Goal: Task Accomplishment & Management: Use online tool/utility

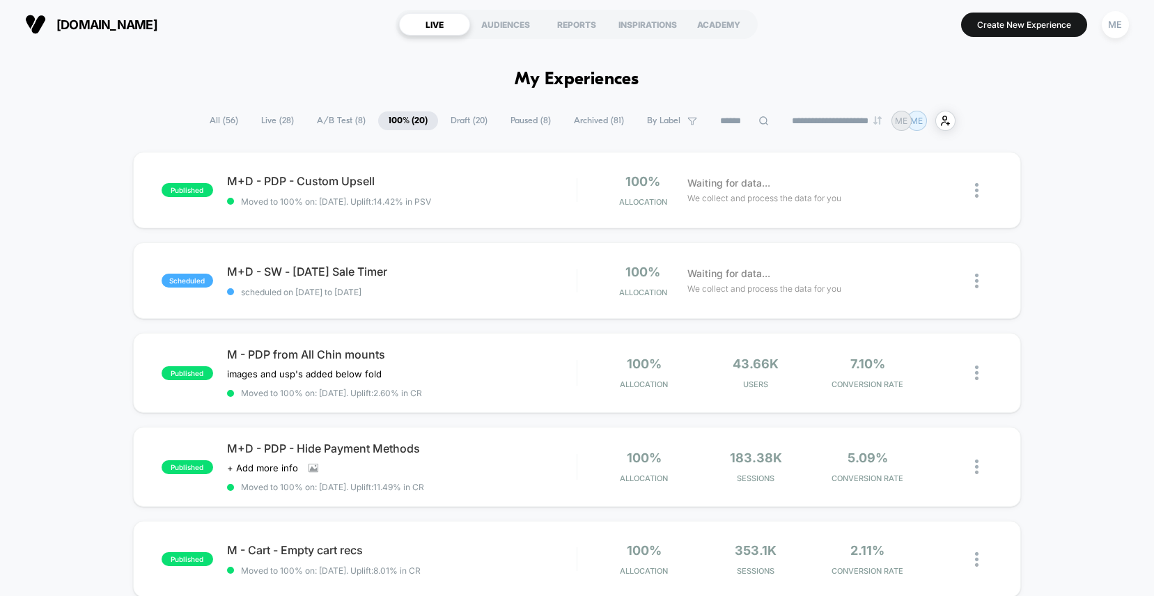
click at [448, 116] on span "Draft ( 20 )" at bounding box center [469, 120] width 58 height 19
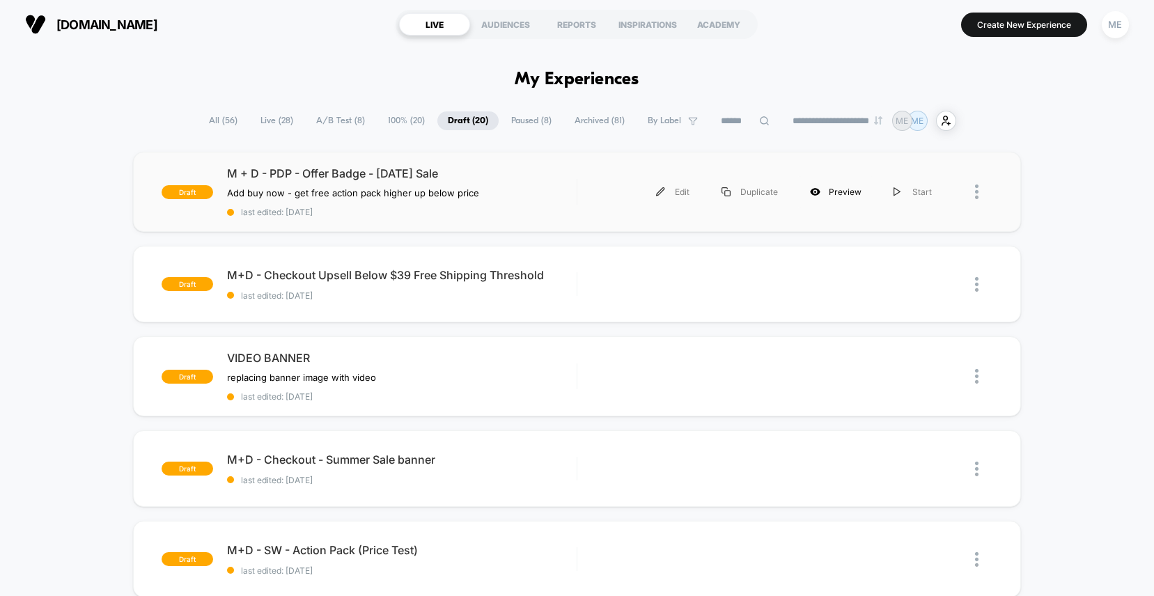
click at [820, 190] on icon at bounding box center [815, 192] width 10 height 8
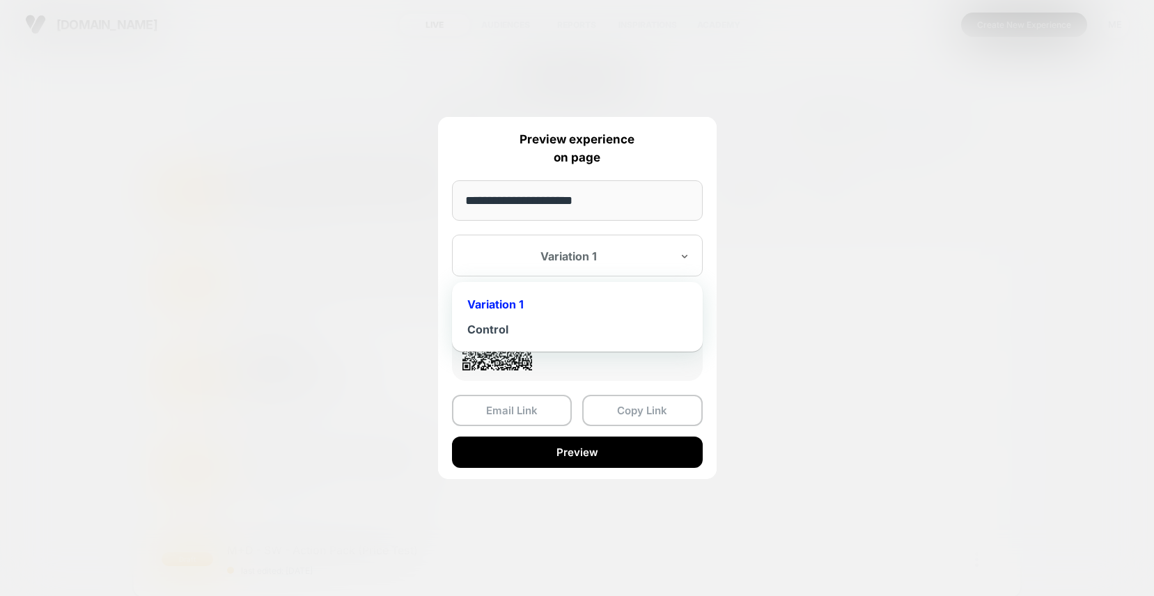
click at [595, 255] on div at bounding box center [569, 256] width 205 height 14
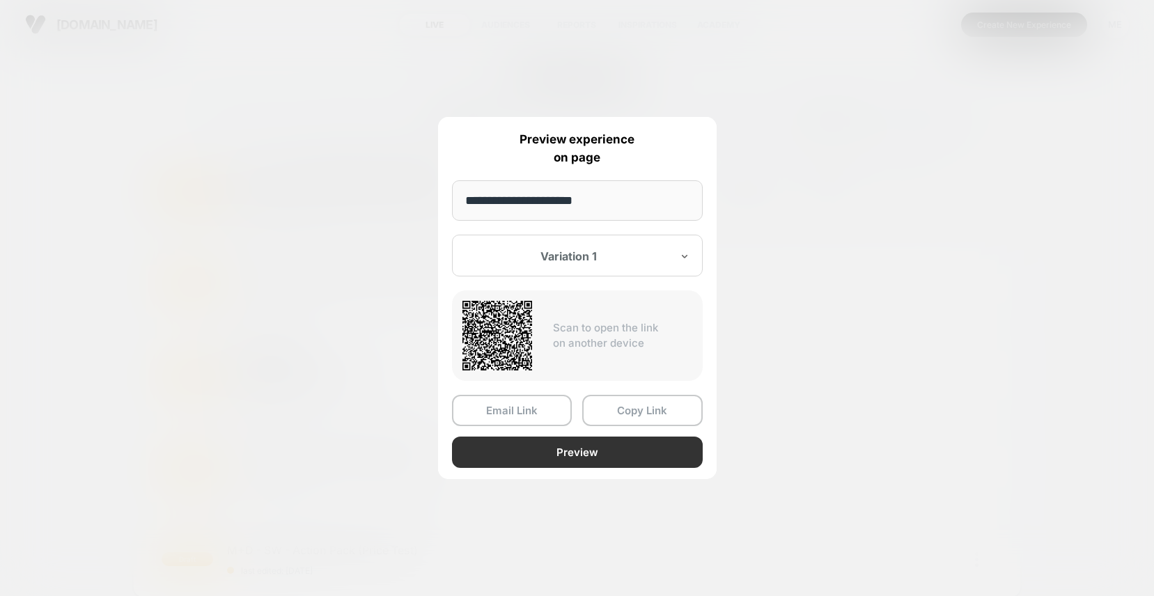
click at [589, 453] on button "Preview" at bounding box center [577, 452] width 251 height 31
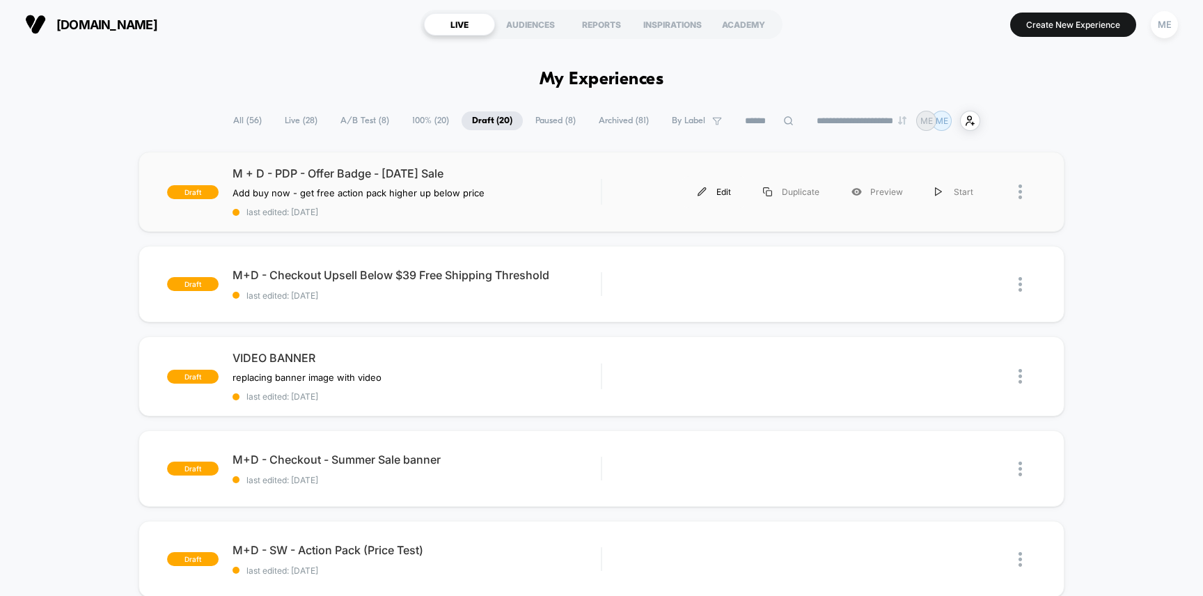
click at [723, 188] on div "Edit" at bounding box center [714, 191] width 65 height 31
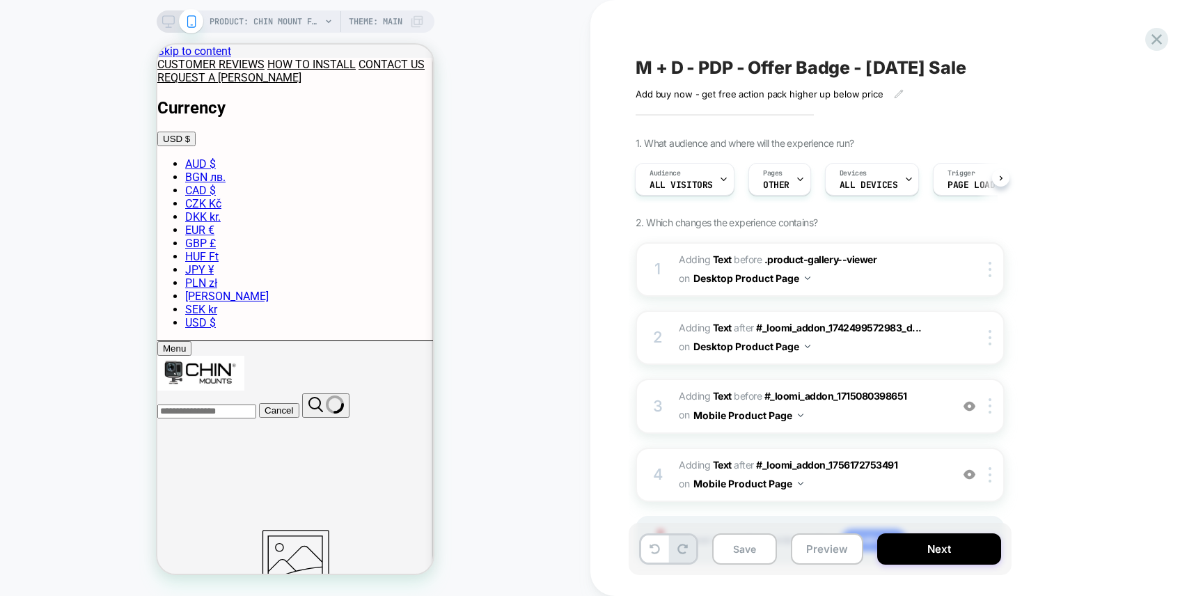
click at [788, 182] on div "Pages OTHER" at bounding box center [776, 179] width 54 height 31
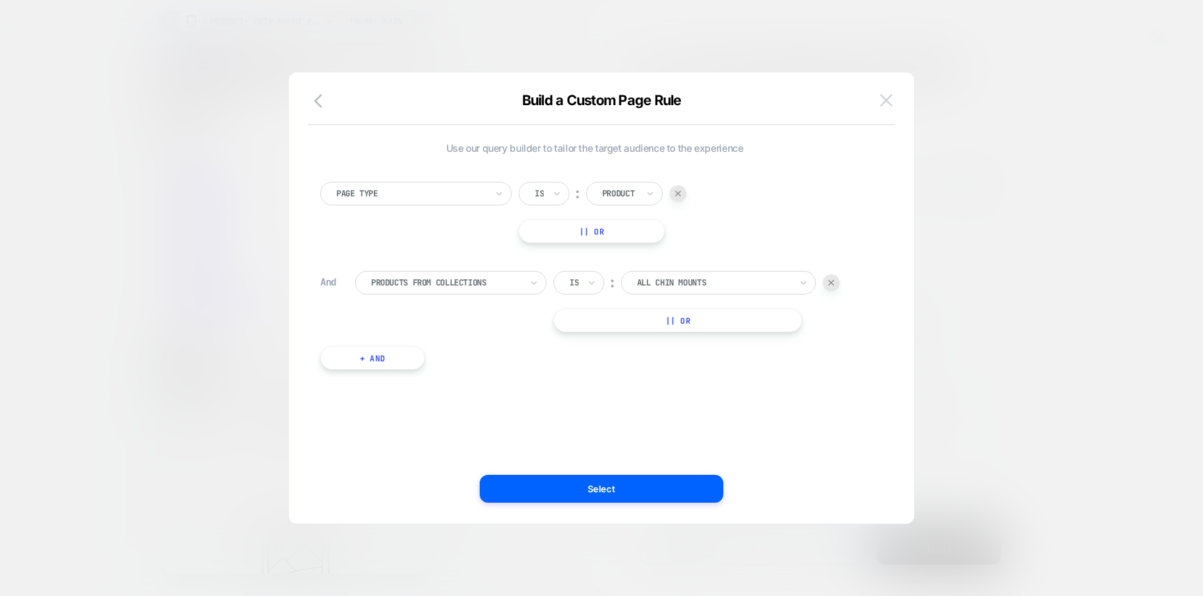
click at [887, 97] on img at bounding box center [886, 100] width 13 height 12
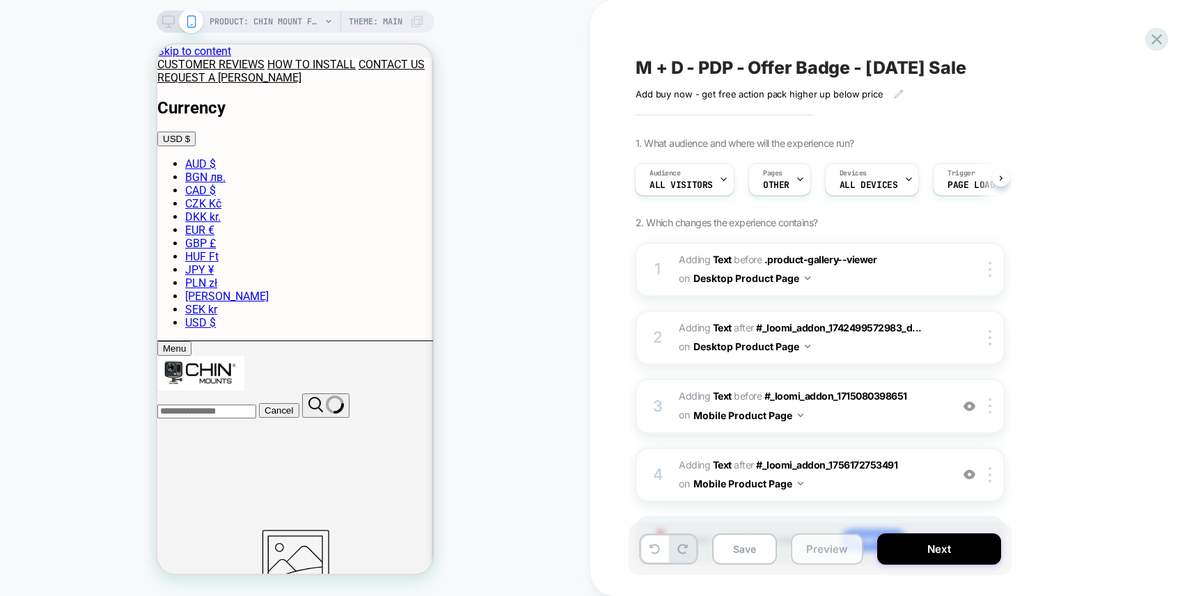
click at [833, 550] on button "Preview" at bounding box center [827, 548] width 72 height 31
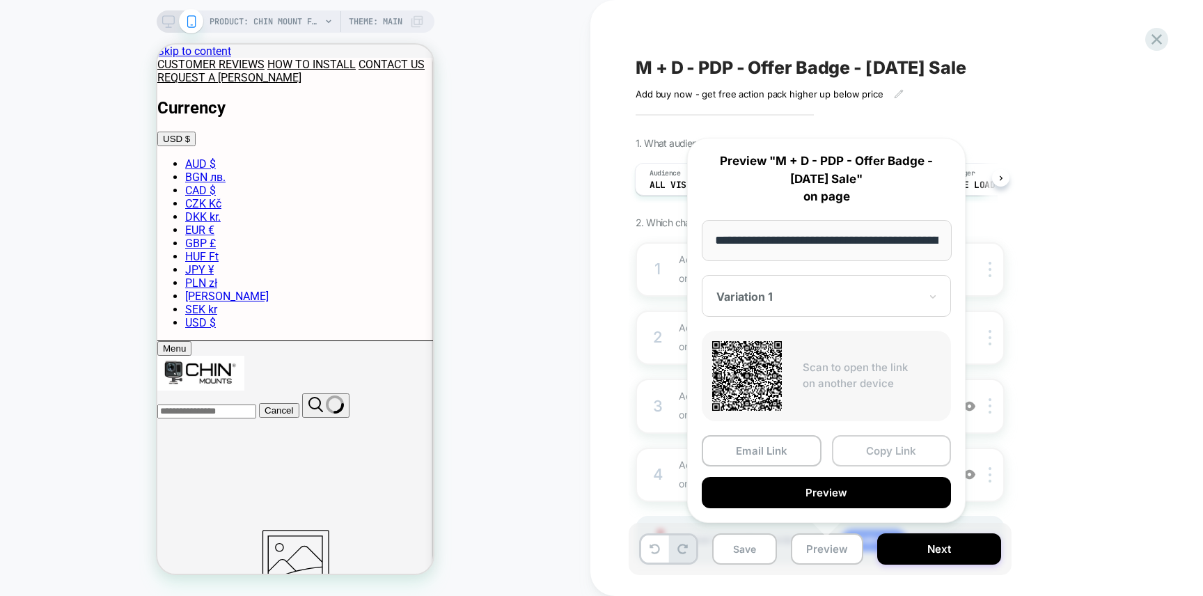
click at [875, 449] on button "Copy Link" at bounding box center [892, 450] width 120 height 31
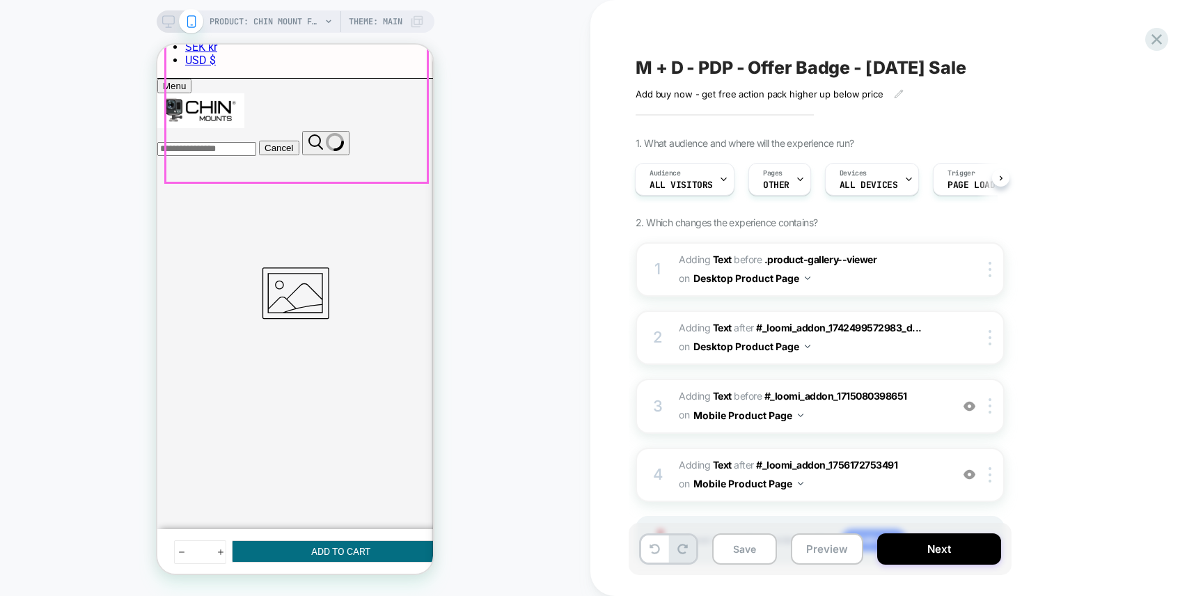
scroll to position [275, 0]
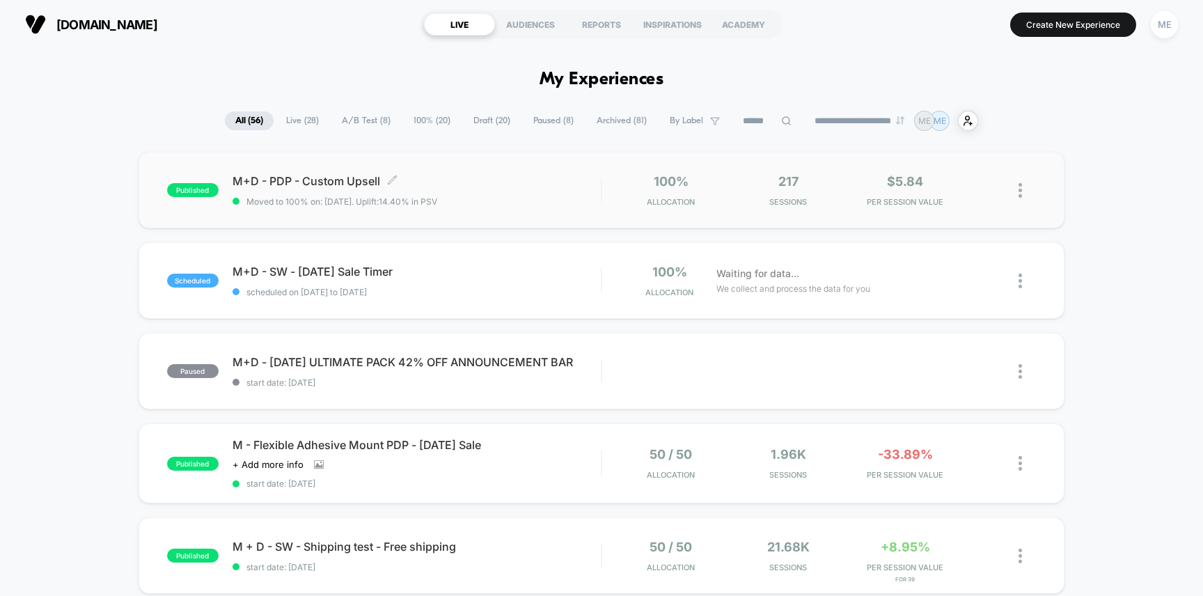
click at [555, 191] on div "M+D - PDP - Custom Upsell Click to edit experience details Click to edit experi…" at bounding box center [417, 190] width 369 height 33
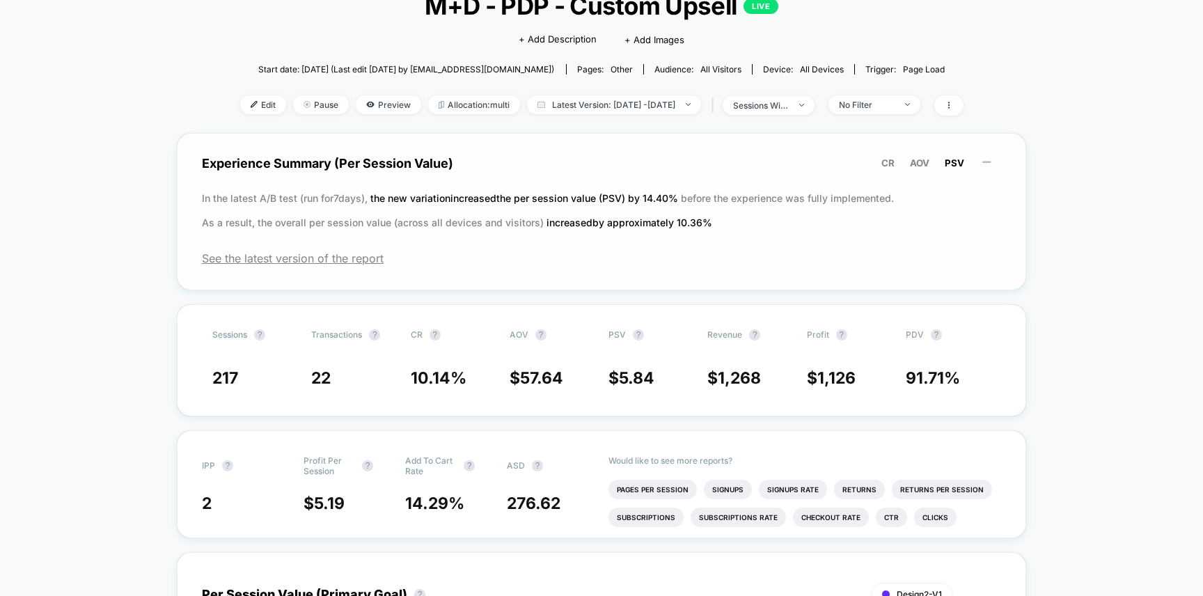
scroll to position [107, 0]
